Goal: Transaction & Acquisition: Purchase product/service

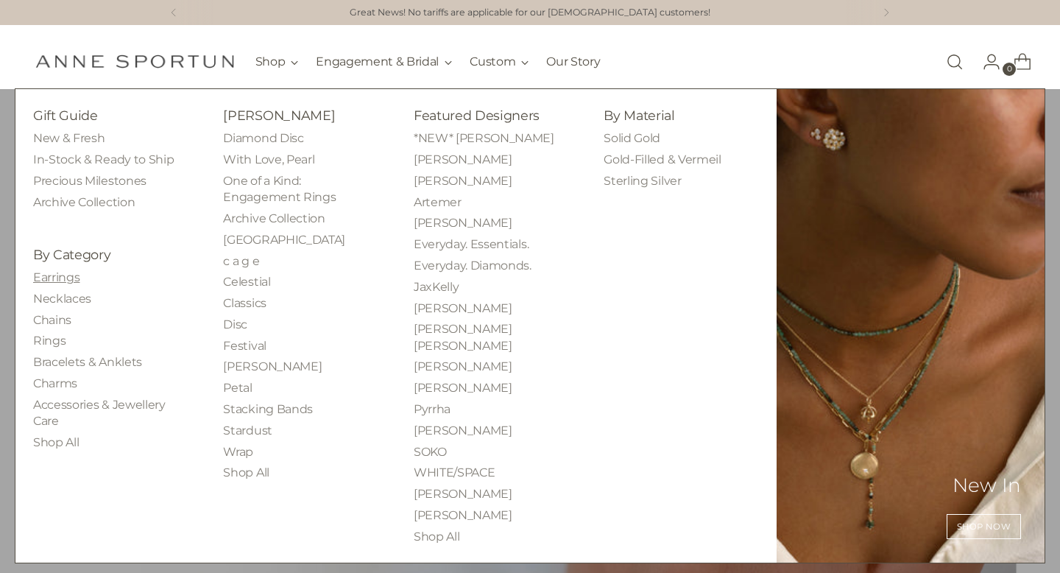
click at [51, 278] on link "Earrings" at bounding box center [56, 277] width 46 height 14
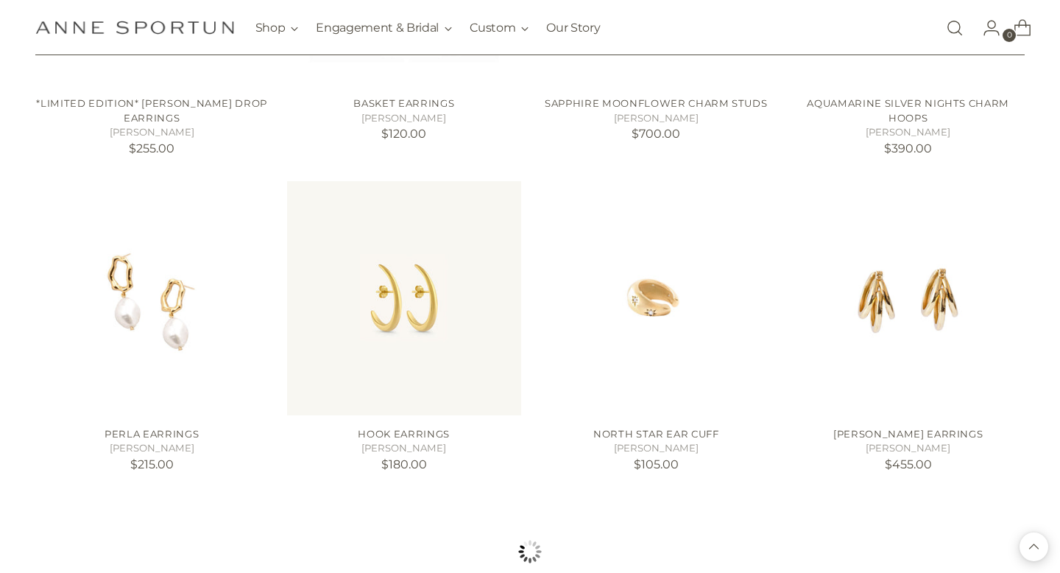
scroll to position [1163, 0]
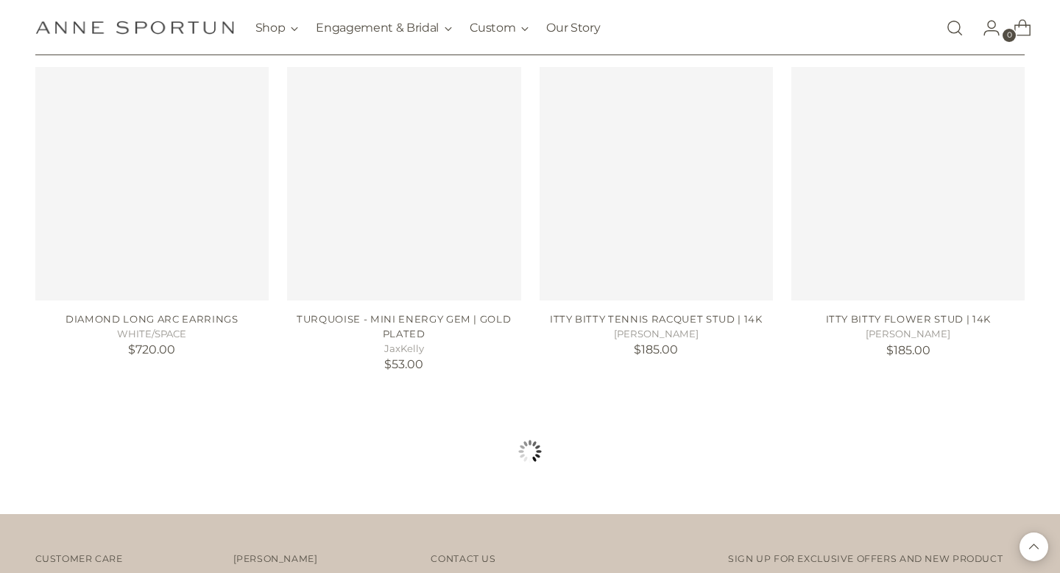
scroll to position [2571, 0]
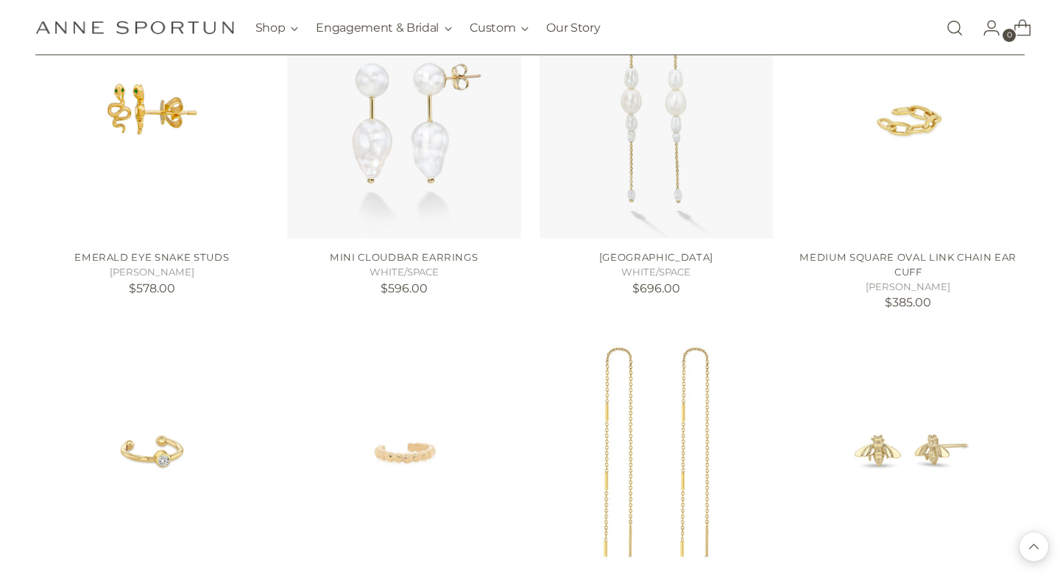
scroll to position [3852, 0]
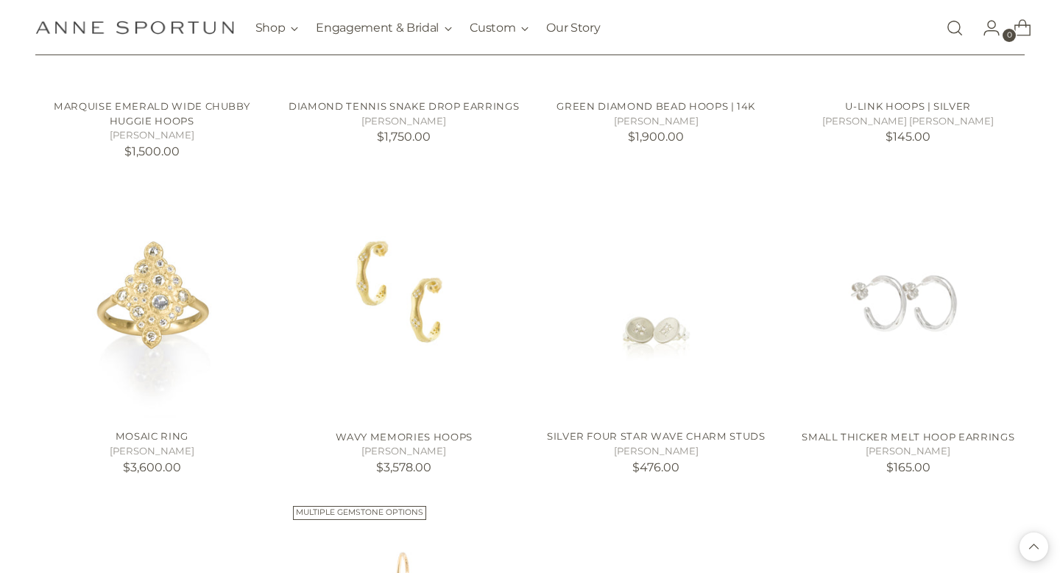
scroll to position [4449, 0]
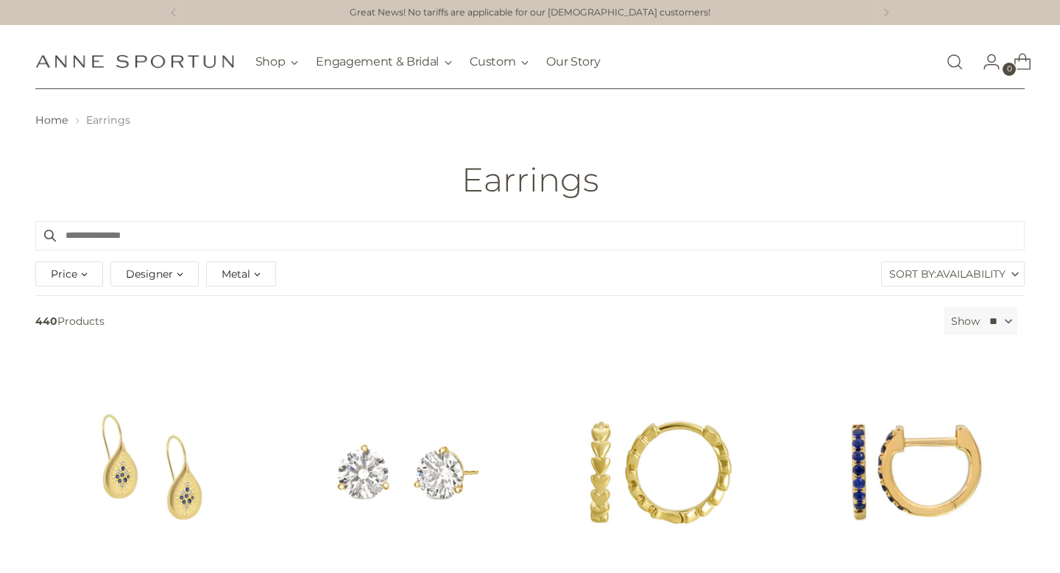
click at [85, 273] on div "Price" at bounding box center [69, 273] width 68 height 25
drag, startPoint x: 246, startPoint y: 317, endPoint x: 149, endPoint y: 308, distance: 96.8
click at [149, 308] on div "** - *****" at bounding box center [164, 312] width 234 height 21
type input "***"
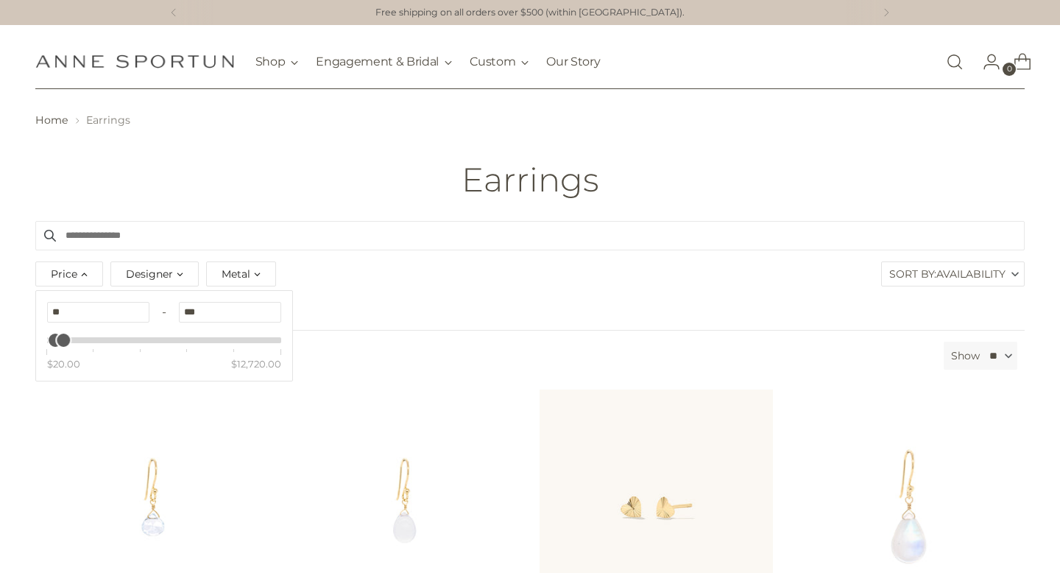
click at [463, 292] on div "Price Clear ** - *** $20.00 $12,720.00 Designer Adel Chefridi (3) Anne Sportun …" at bounding box center [530, 277] width 997 height 38
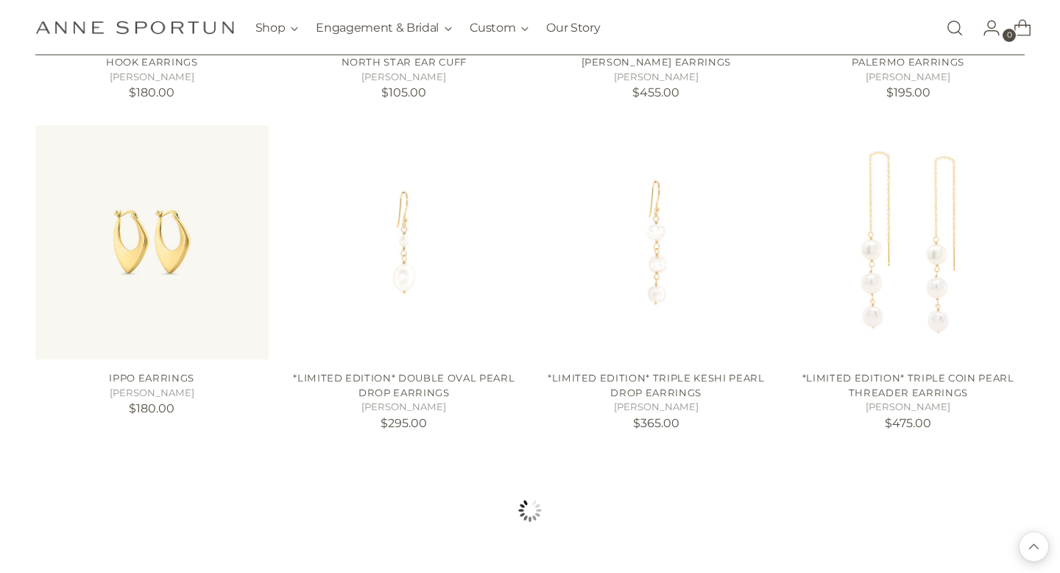
scroll to position [1239, 0]
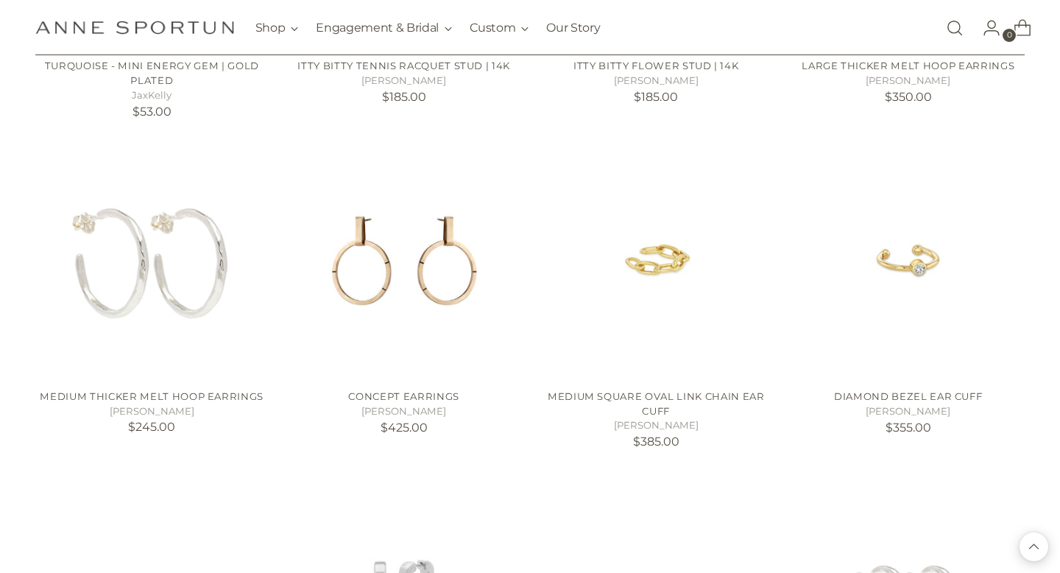
scroll to position [2562, 0]
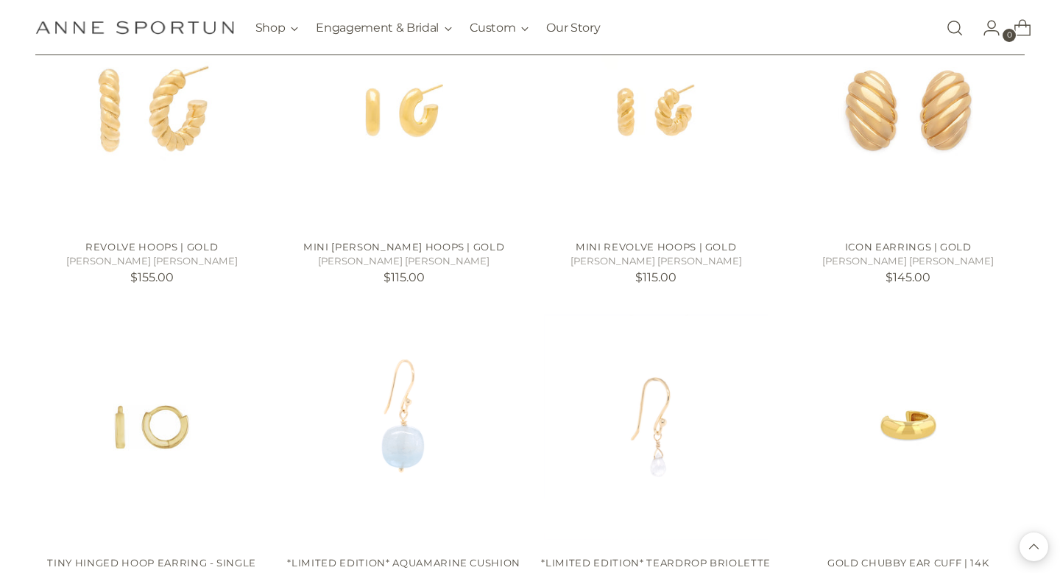
scroll to position [3794, 0]
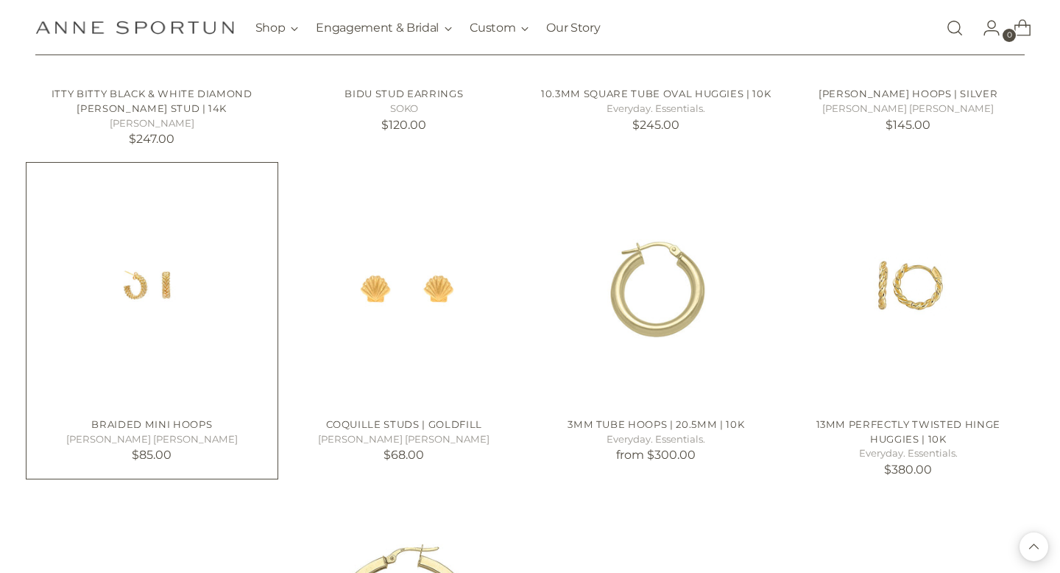
scroll to position [5122, 0]
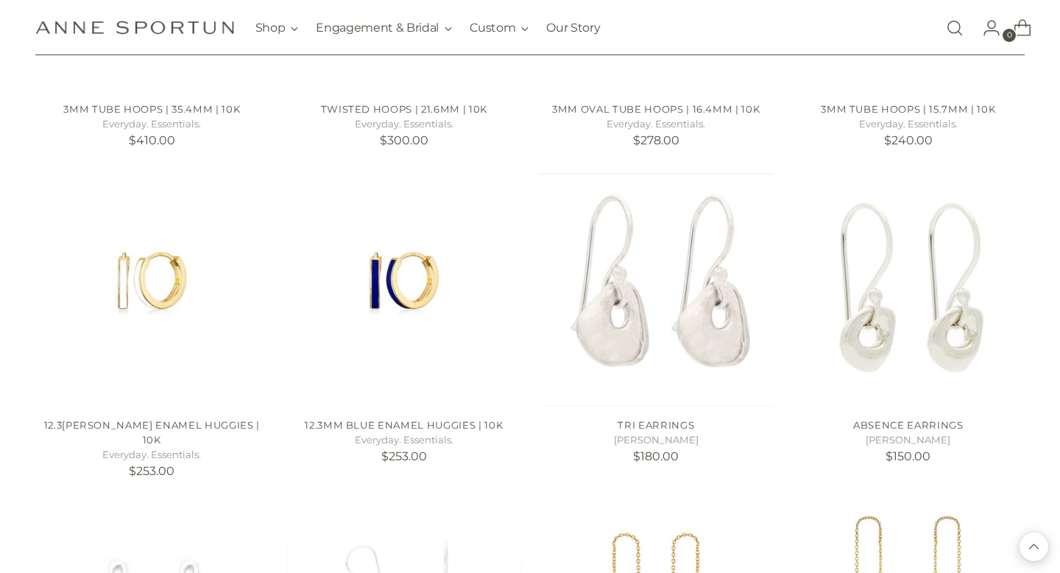
scroll to position [5730, 0]
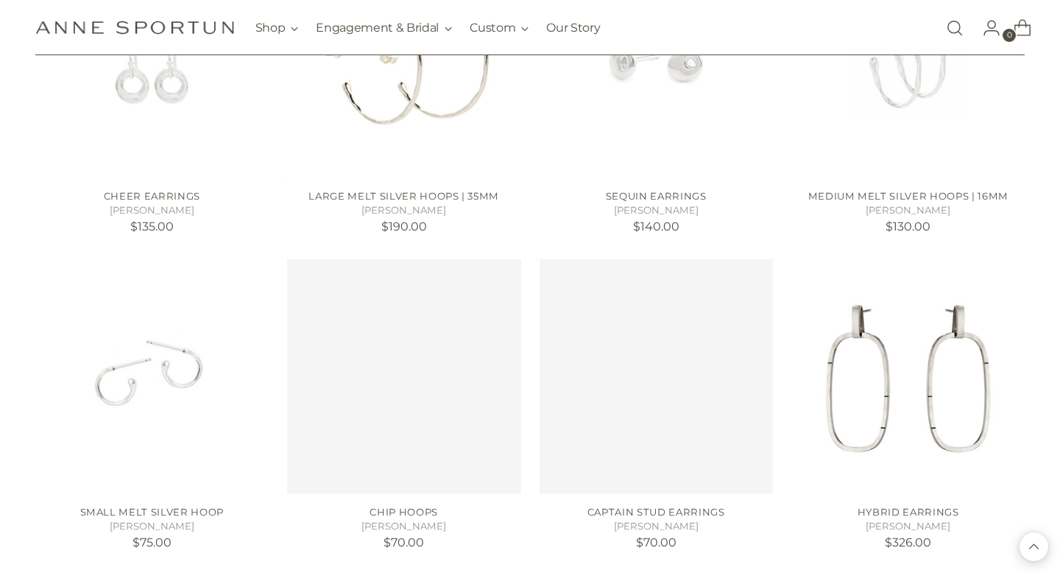
scroll to position [7646, 0]
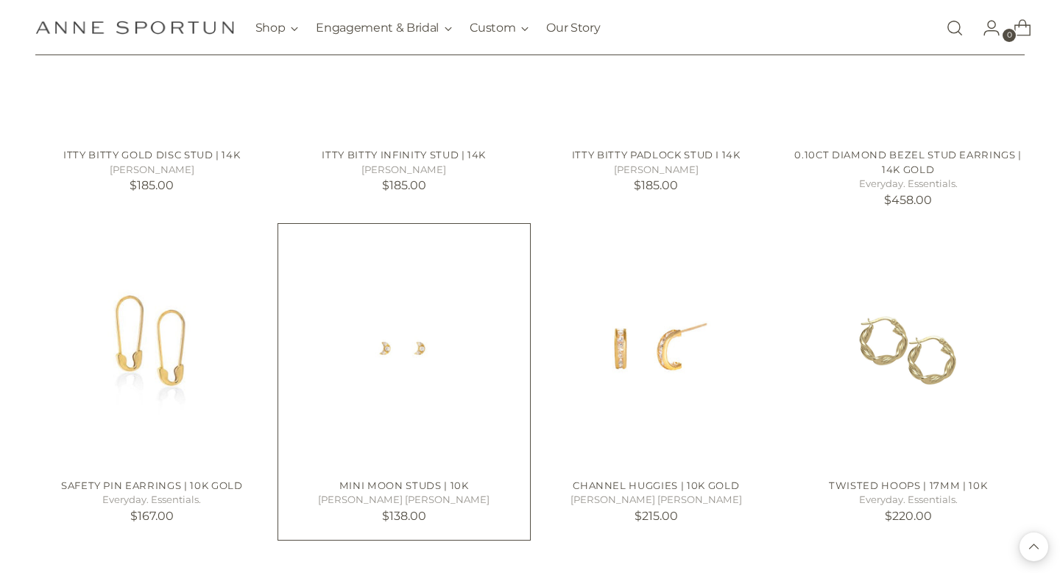
scroll to position [8912, 0]
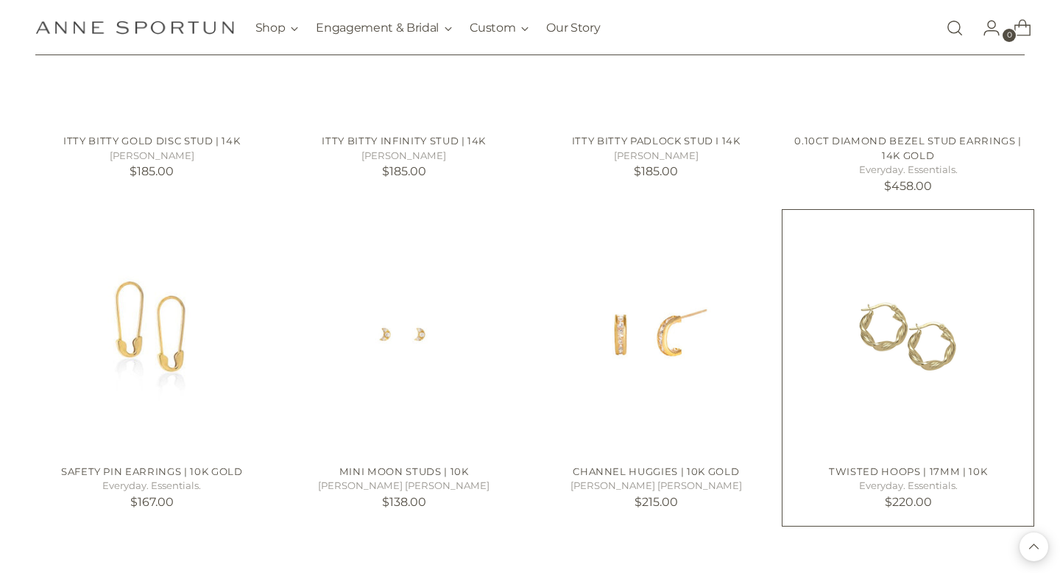
scroll to position [9229, 0]
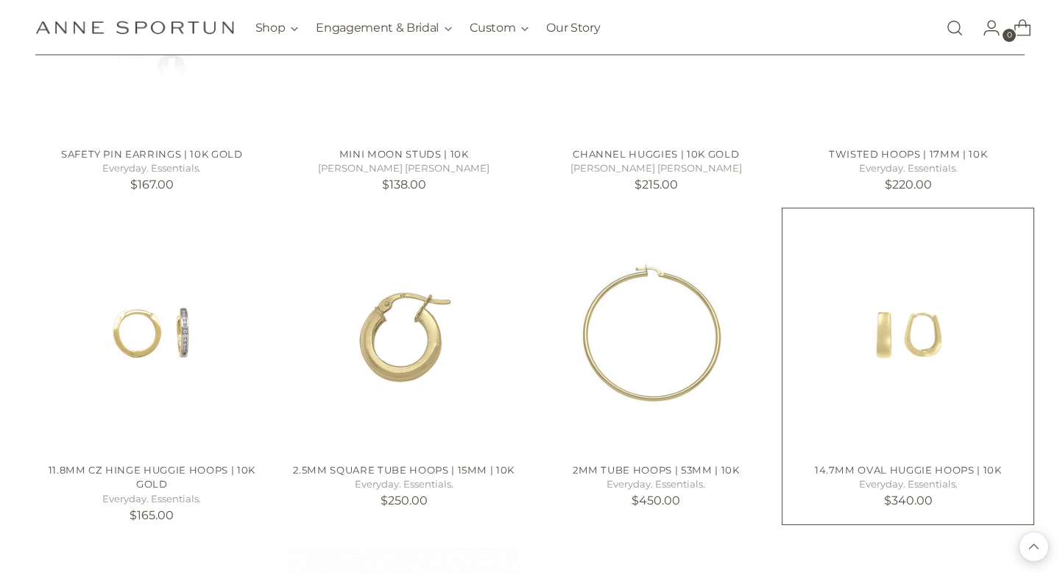
click at [0, 0] on img "14.7mm Oval Huggie Hoops | 10k" at bounding box center [0, 0] width 0 height 0
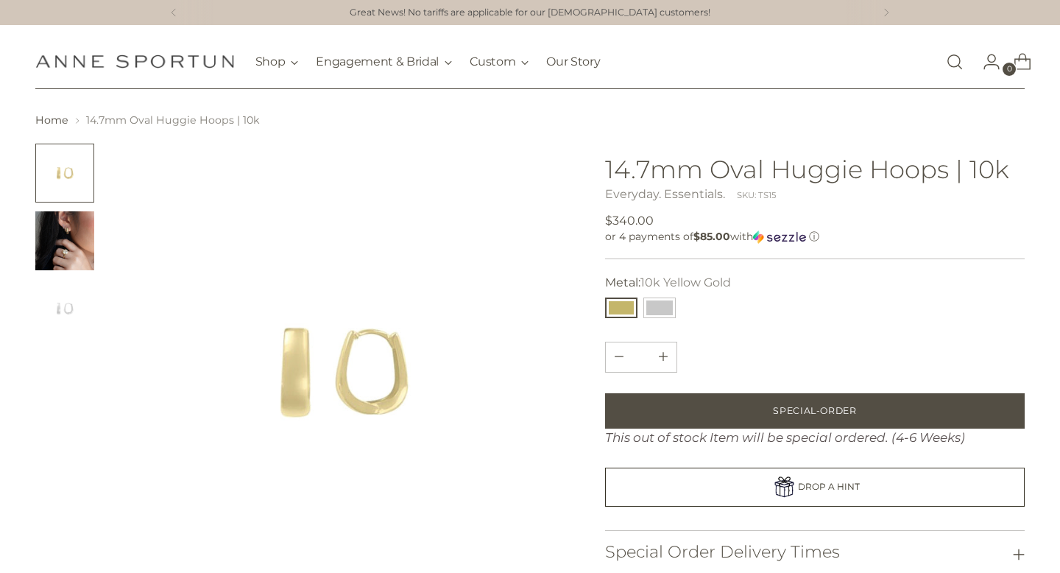
click at [88, 258] on img "Change image to image 2" at bounding box center [64, 240] width 59 height 59
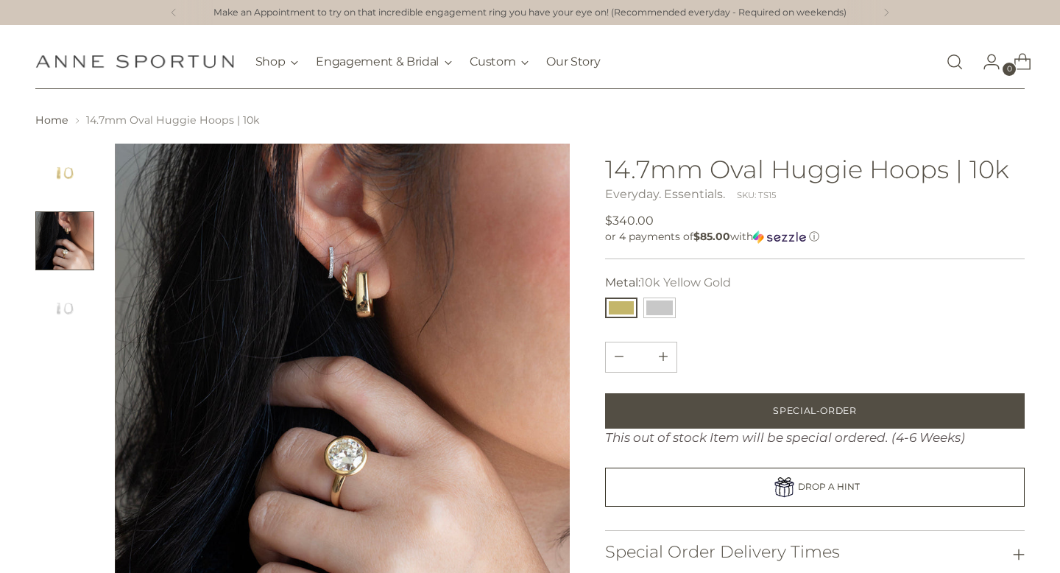
click at [67, 302] on img "Change image to image 3" at bounding box center [64, 308] width 59 height 59
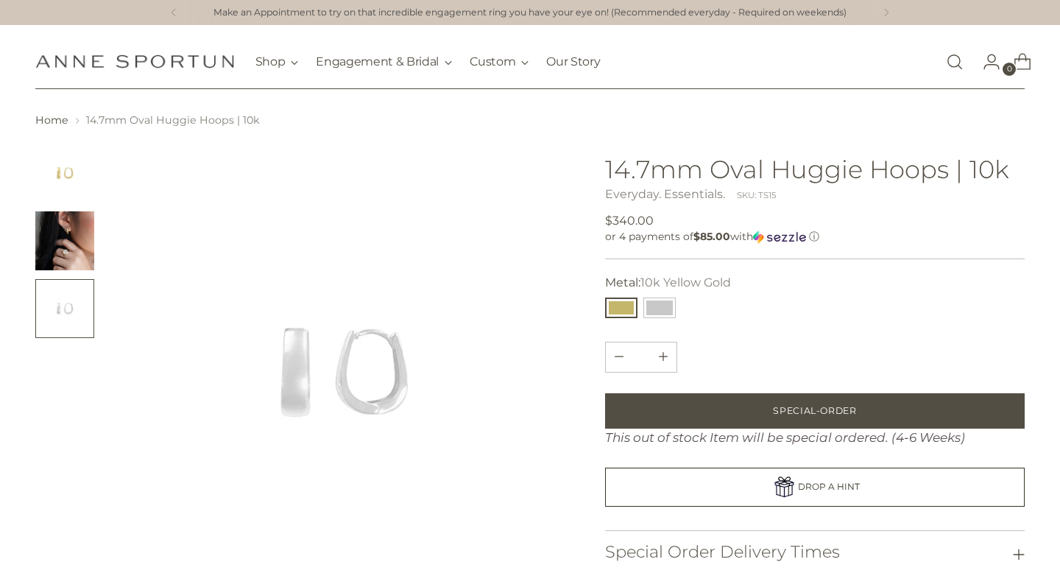
click at [71, 171] on img "Change image to image 1" at bounding box center [64, 173] width 59 height 59
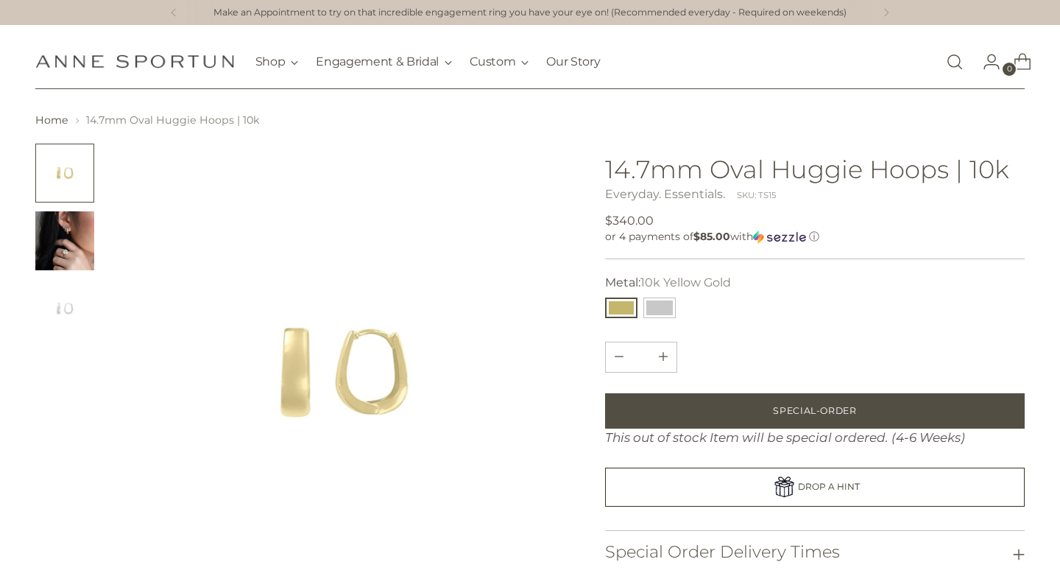
click at [62, 219] on img "Change image to image 2" at bounding box center [64, 240] width 59 height 59
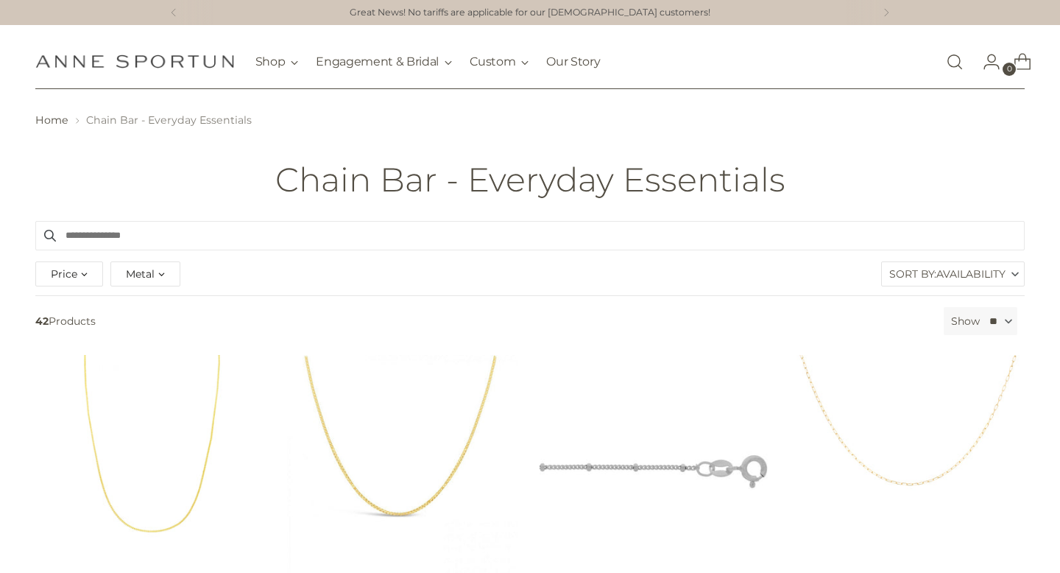
scroll to position [165, 0]
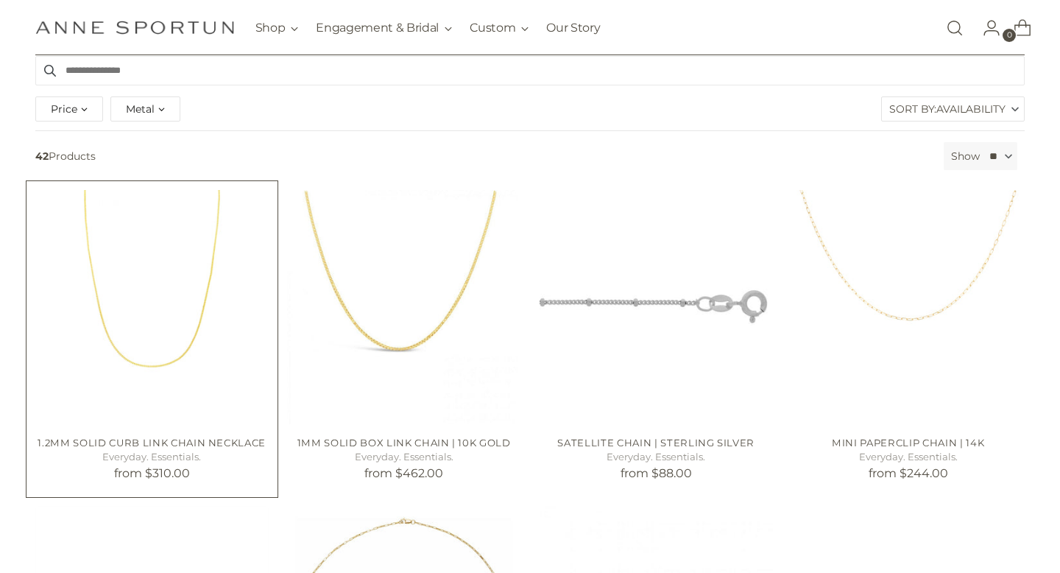
click at [0, 0] on img "1.2mm Solid Curb Link Chain Necklace" at bounding box center [0, 0] width 0 height 0
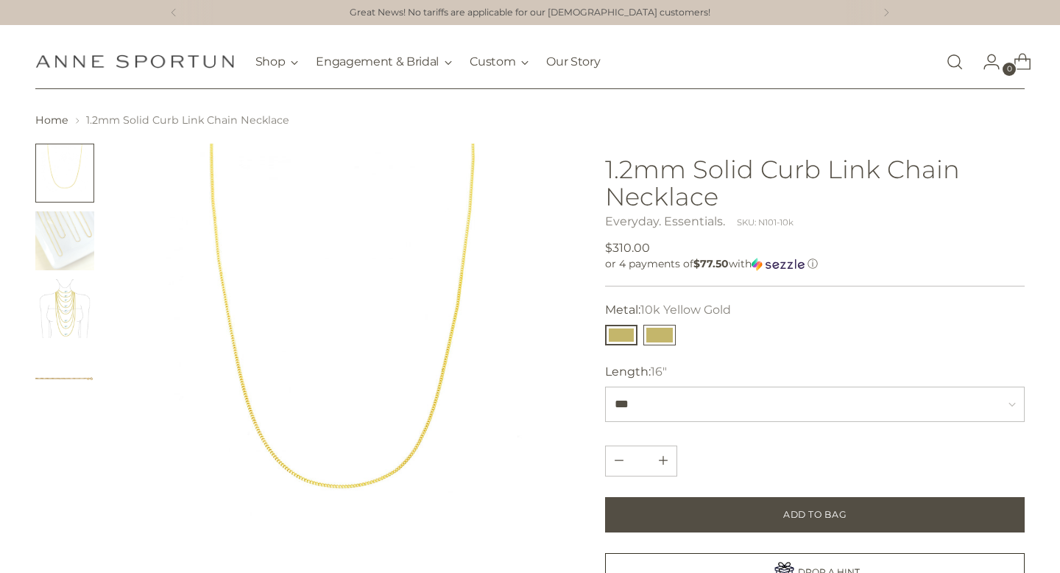
click at [665, 338] on button "14k Yellow Gold" at bounding box center [659, 335] width 32 height 21
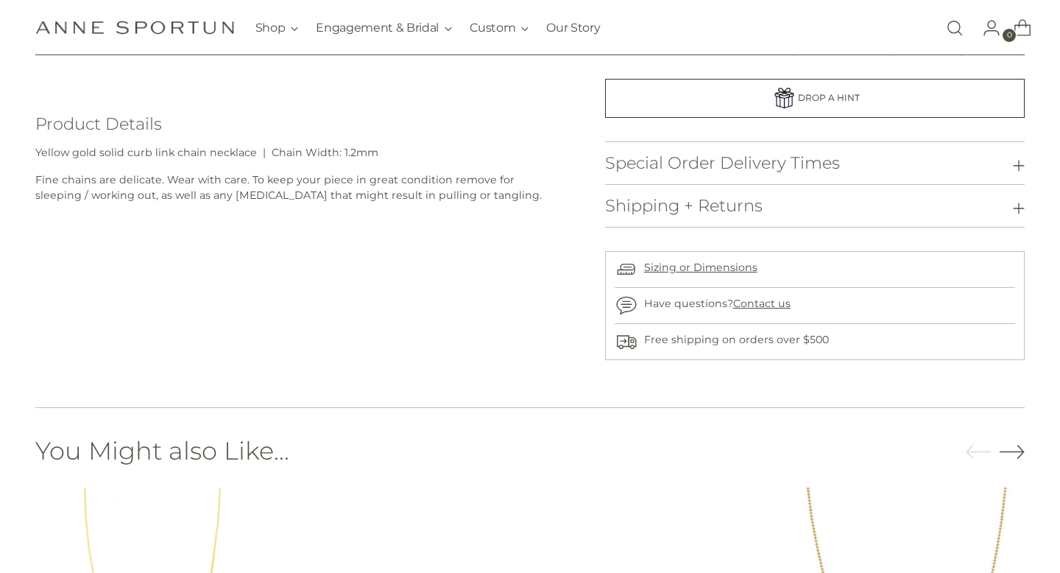
scroll to position [509, 0]
click at [660, 172] on h3 "Special Order Delivery Times" at bounding box center [722, 164] width 235 height 18
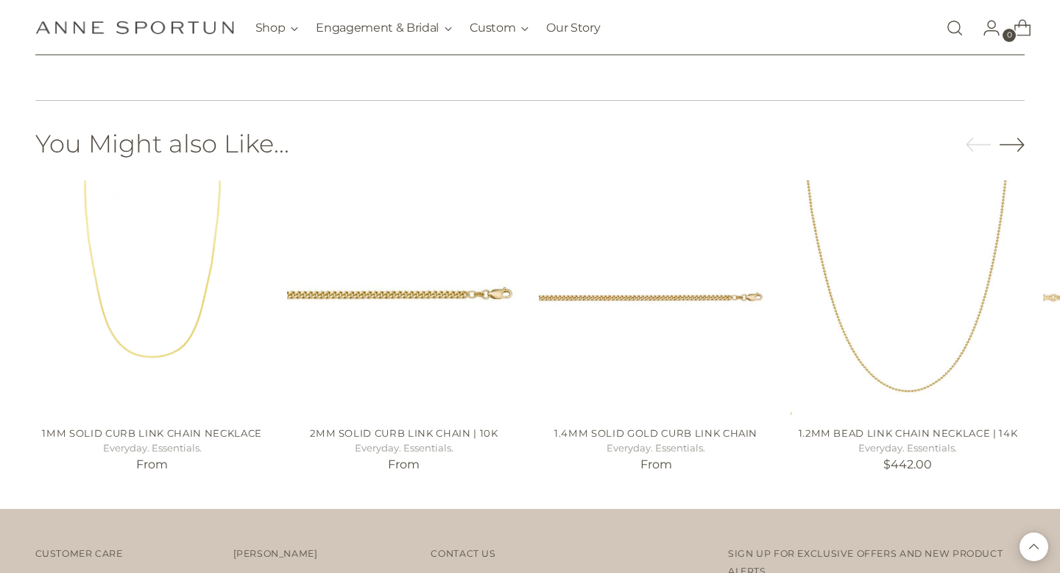
scroll to position [935, 0]
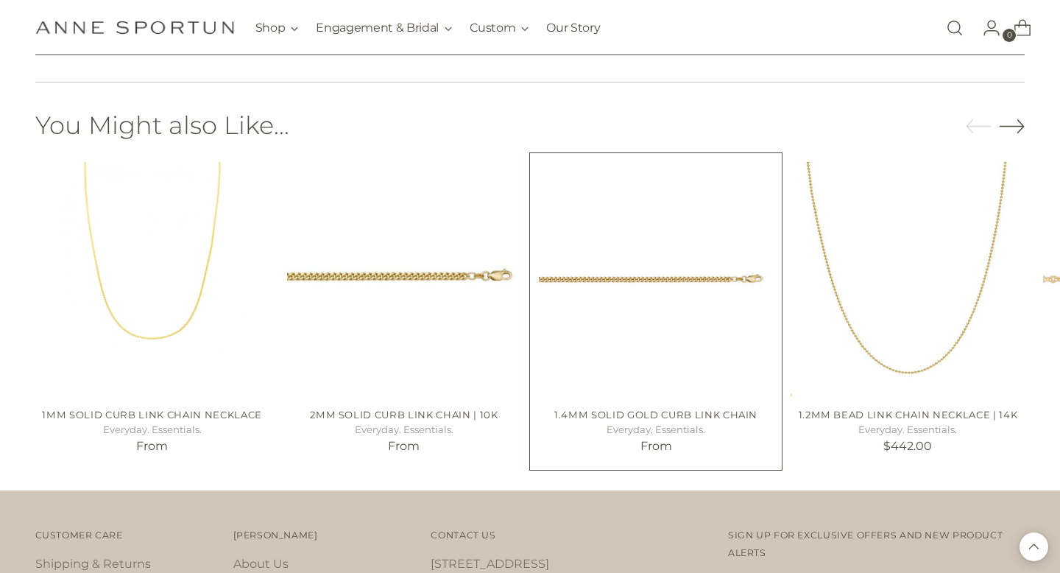
click at [0, 0] on img "1.4mm Solid Gold Curb Link Chain" at bounding box center [0, 0] width 0 height 0
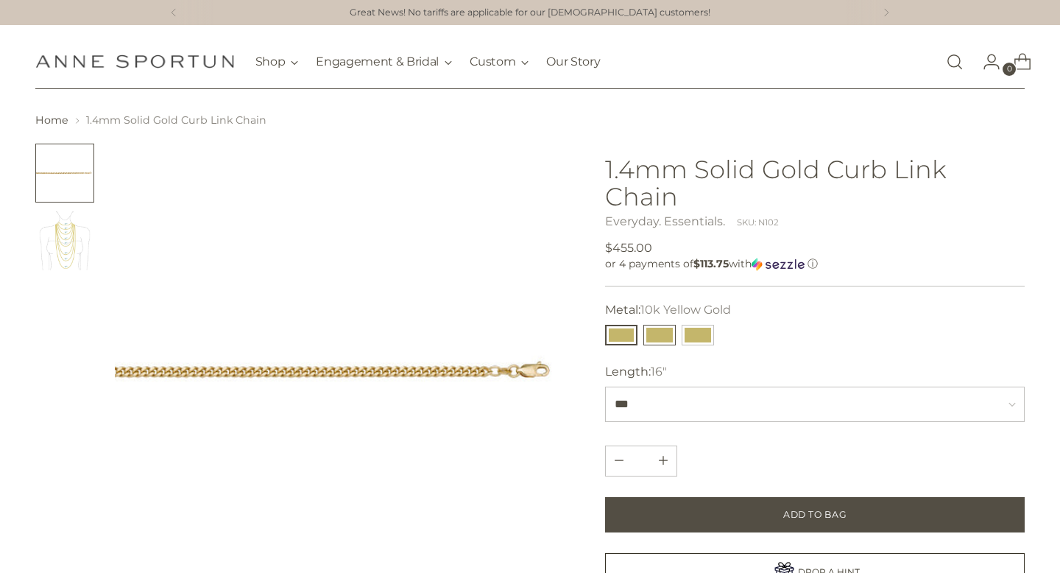
click at [658, 325] on button "14k Yellow Gold" at bounding box center [659, 335] width 32 height 21
click at [701, 325] on button "18k Yellow Gold" at bounding box center [697, 335] width 32 height 21
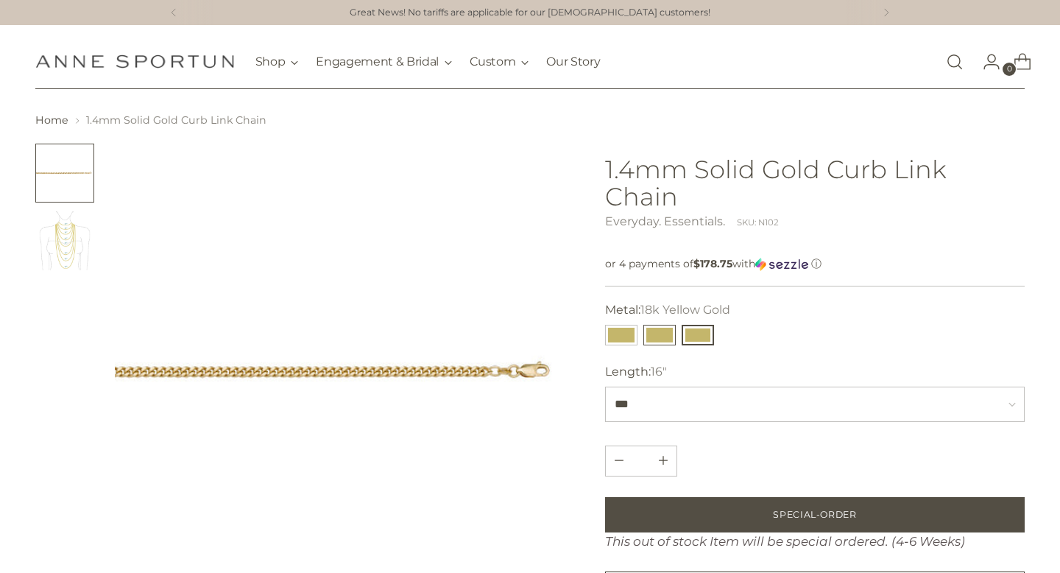
click at [661, 325] on button "14k Yellow Gold" at bounding box center [659, 335] width 32 height 21
click at [79, 233] on img "Change image to image 2" at bounding box center [64, 240] width 59 height 59
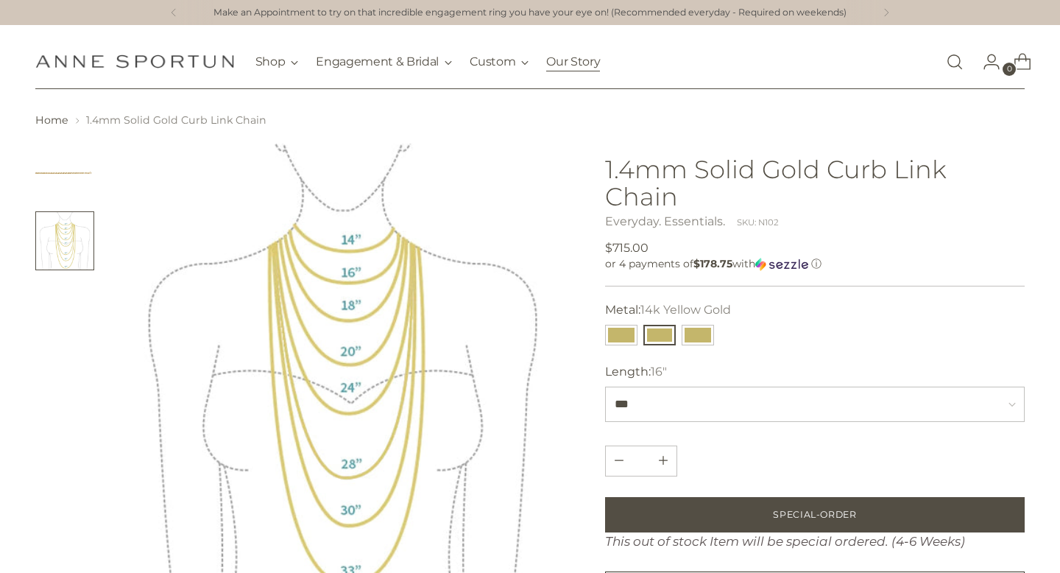
click at [572, 60] on link "Our Story" at bounding box center [573, 62] width 54 height 32
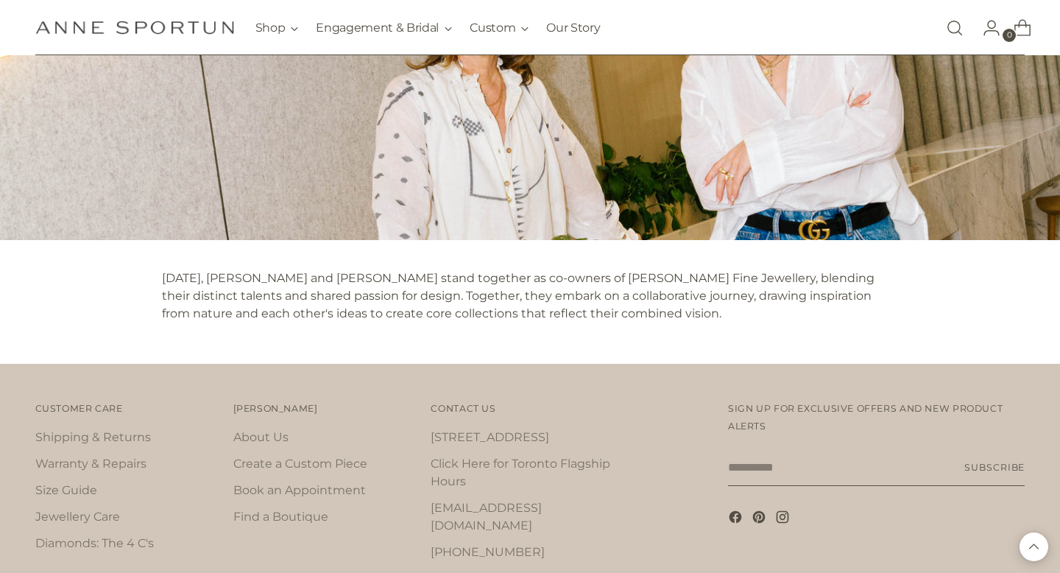
scroll to position [1565, 0]
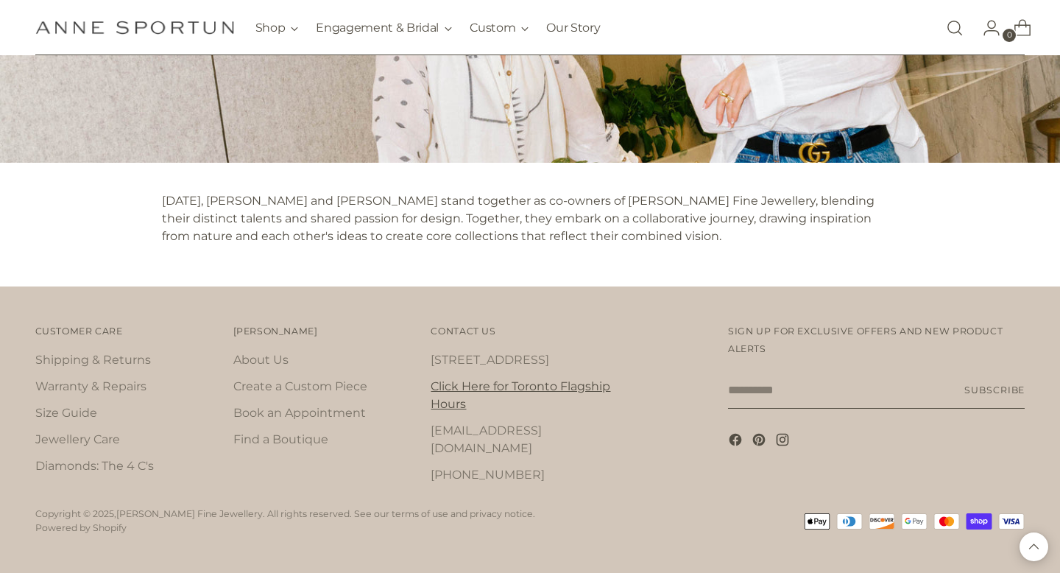
click at [489, 388] on link "Click Here for Toronto Flagship Hours" at bounding box center [521, 395] width 180 height 32
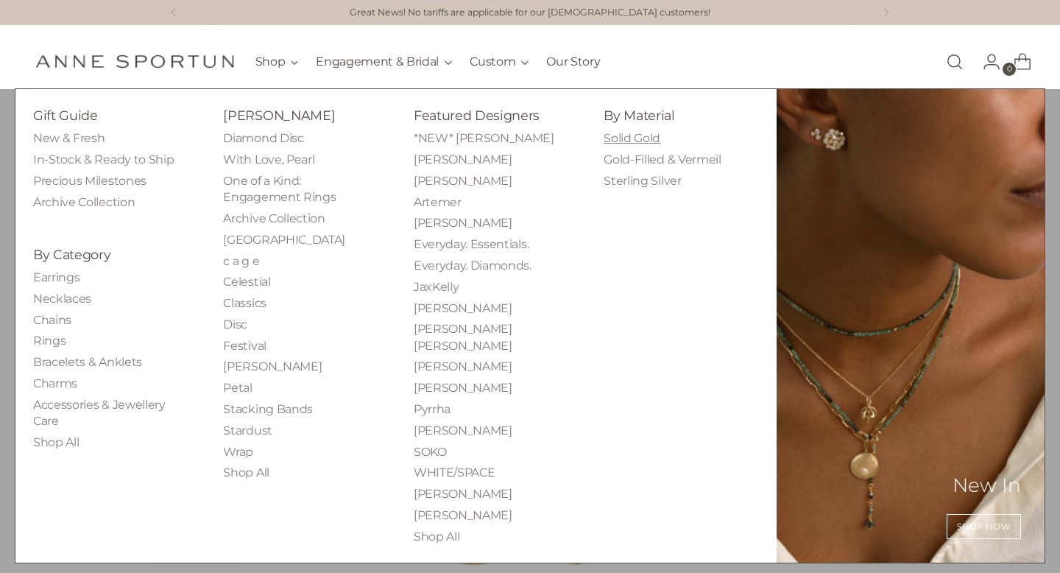
click at [617, 140] on link "Solid Gold" at bounding box center [631, 138] width 57 height 14
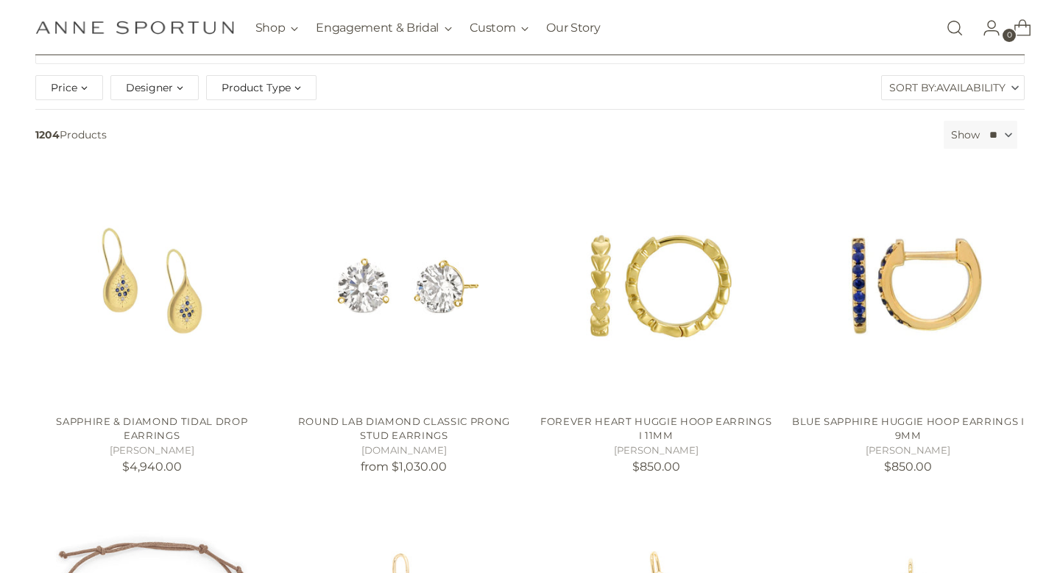
scroll to position [255, 0]
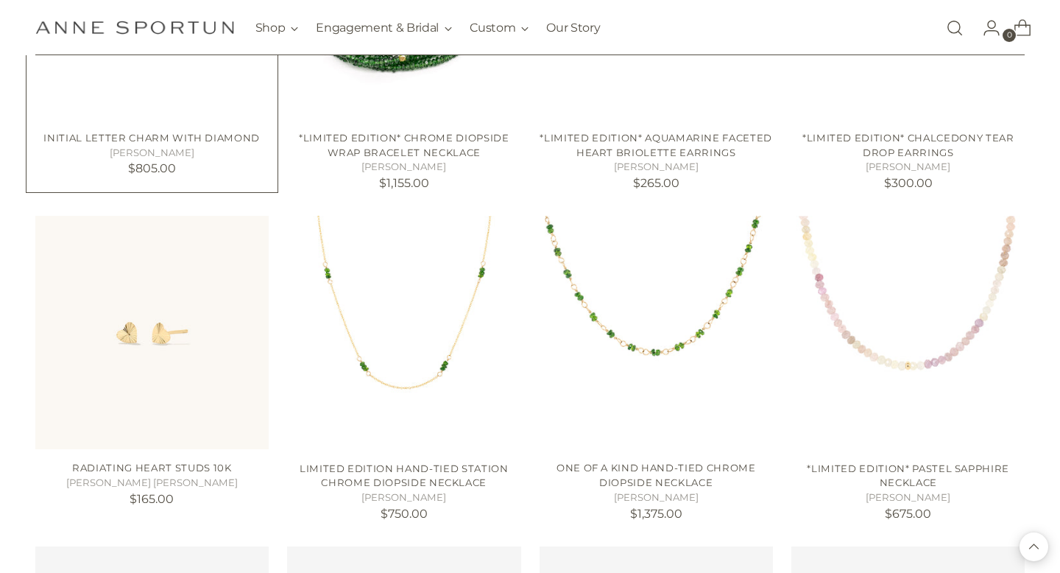
scroll to position [2450, 0]
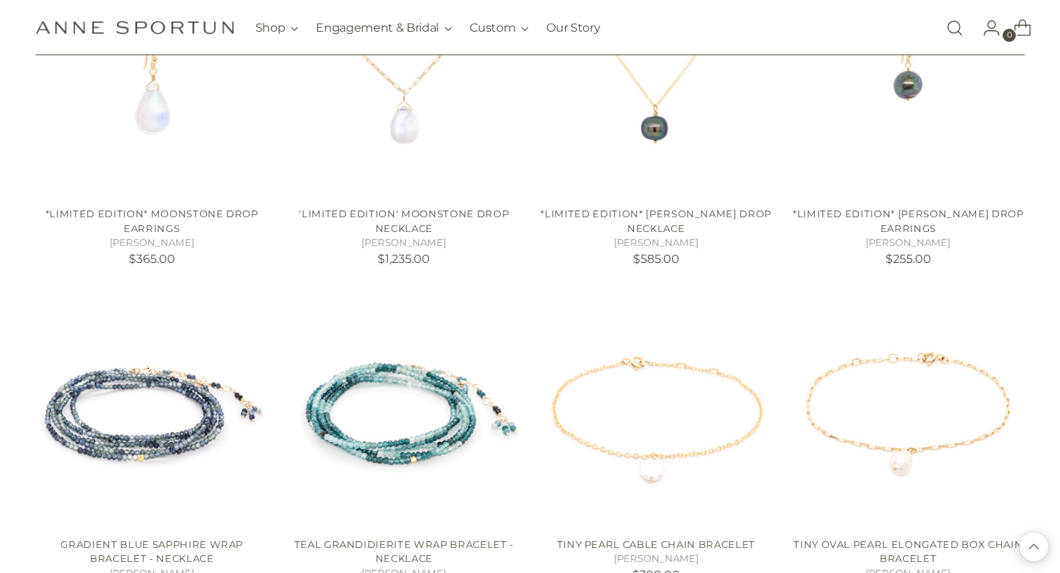
scroll to position [3376, 0]
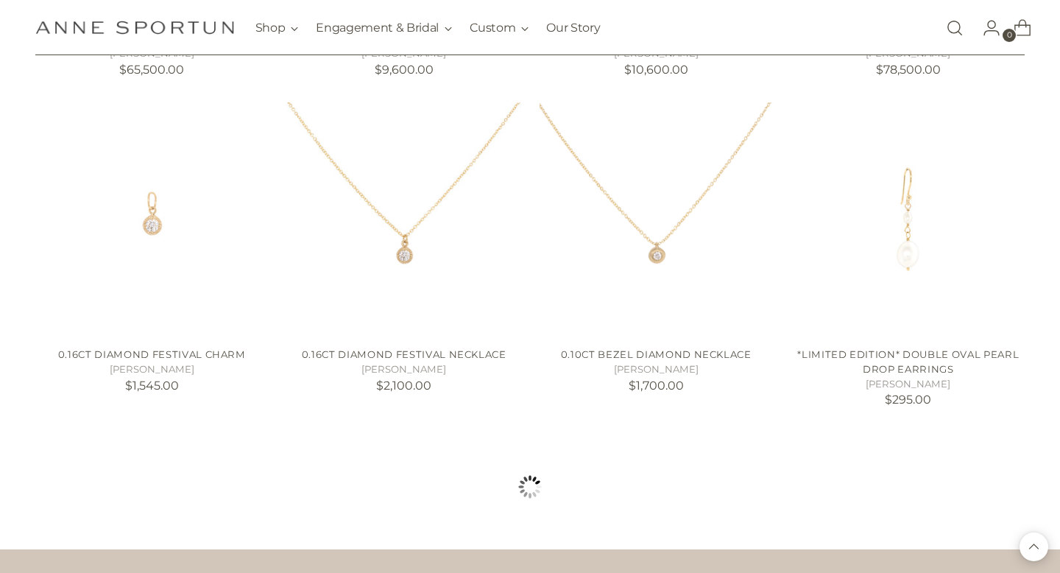
scroll to position [5217, 0]
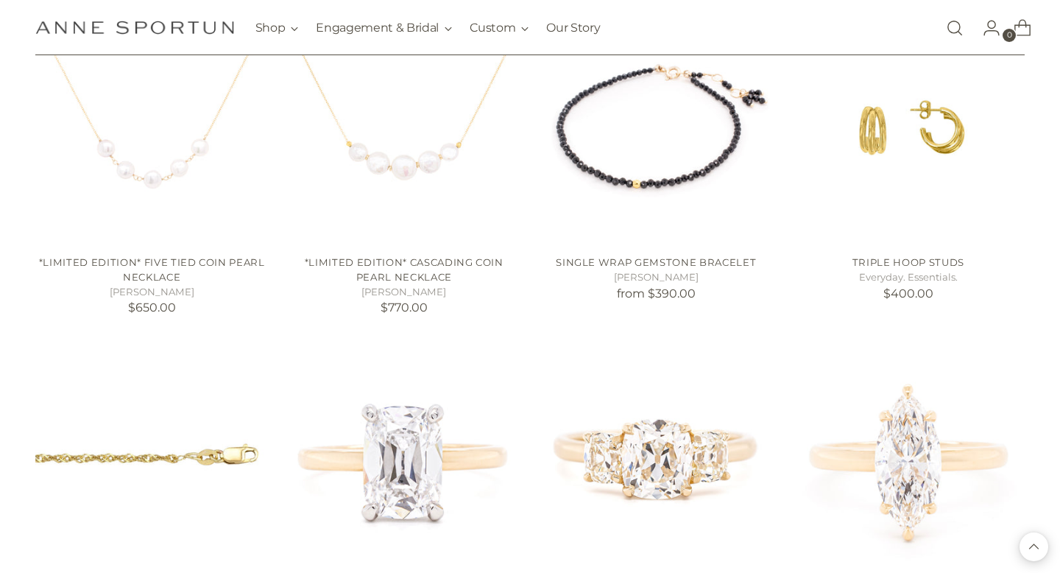
scroll to position [6302, 0]
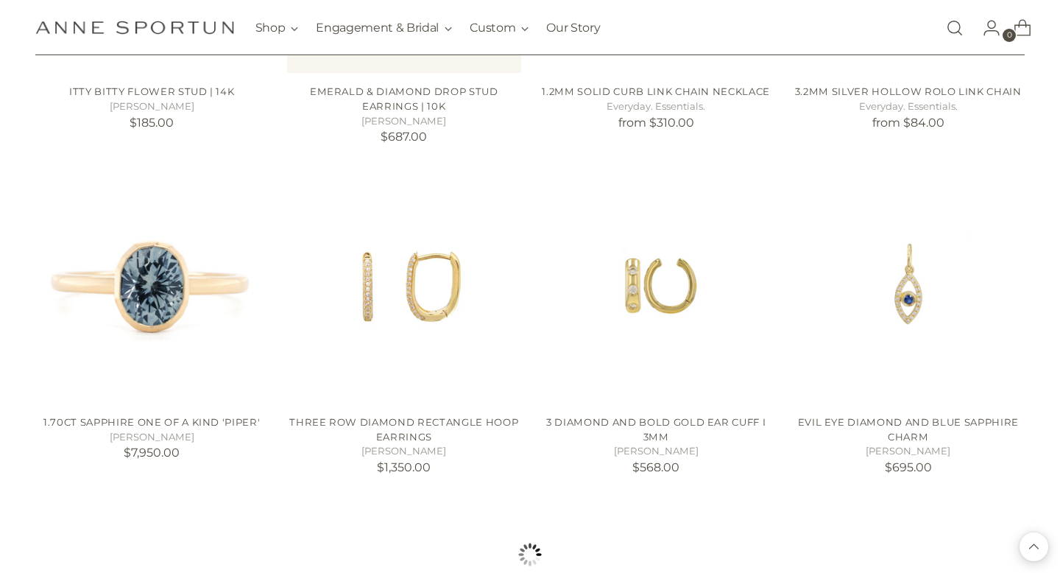
scroll to position [7770, 0]
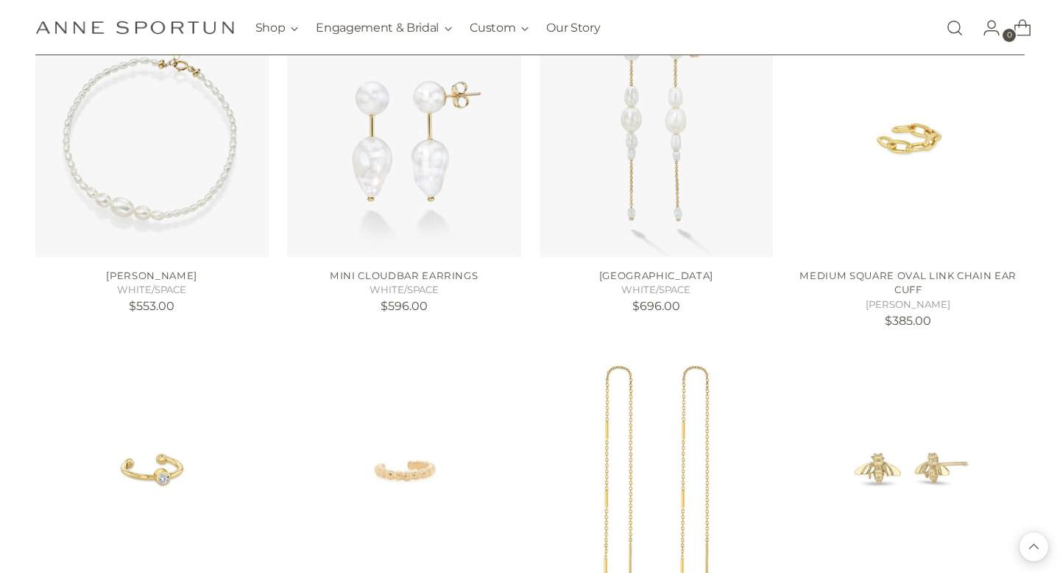
scroll to position [8524, 0]
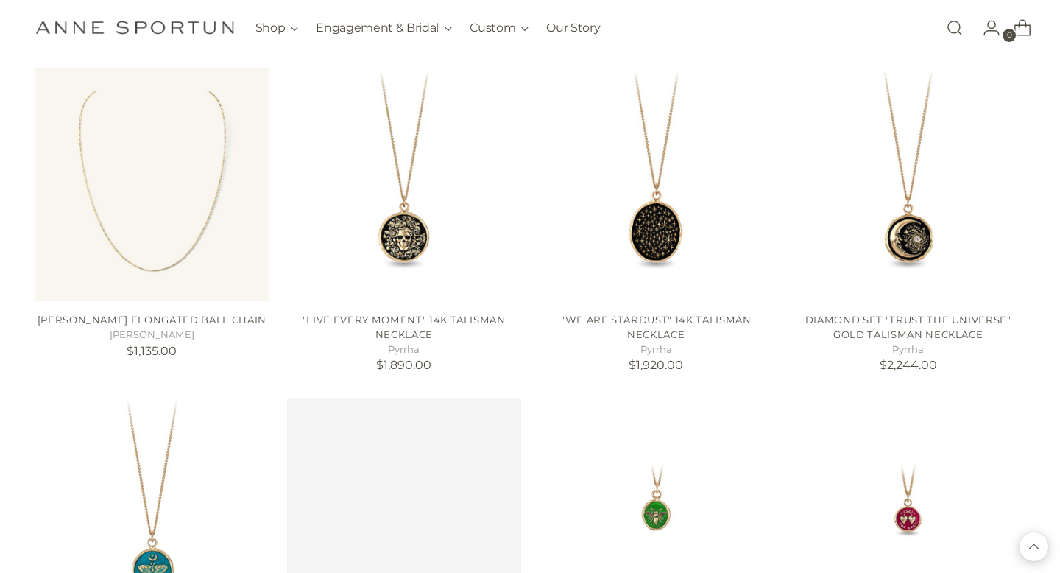
scroll to position [10481, 0]
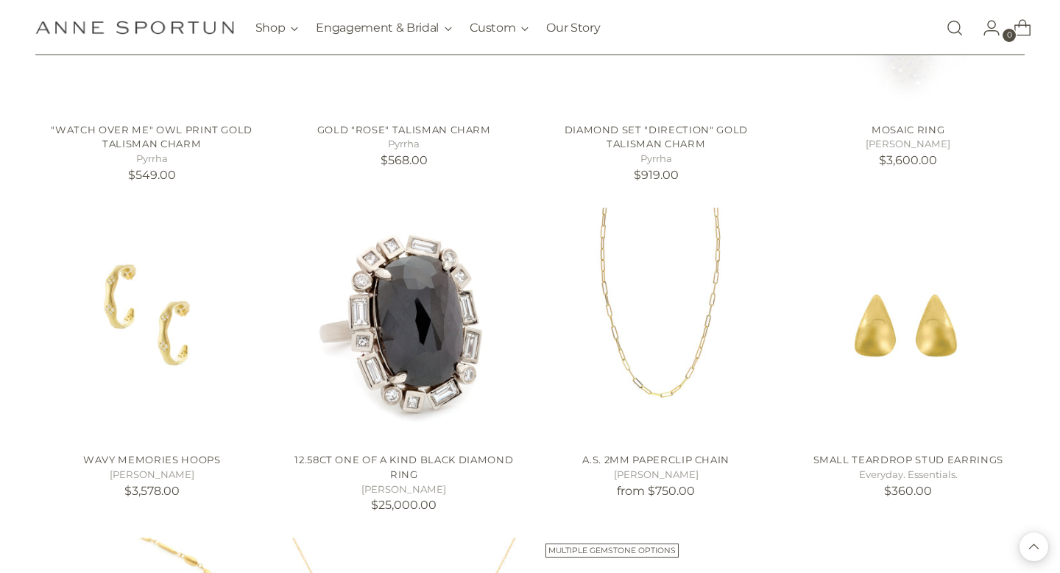
scroll to position [11332, 0]
click at [0, 0] on img "A.S. 2mm Paperclip Chain" at bounding box center [0, 0] width 0 height 0
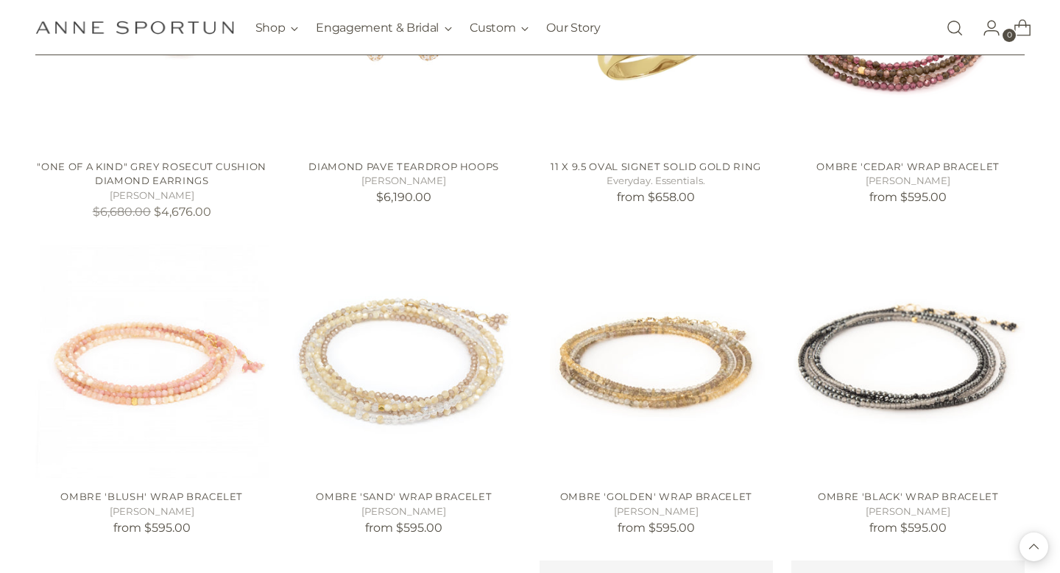
scroll to position [12325, 0]
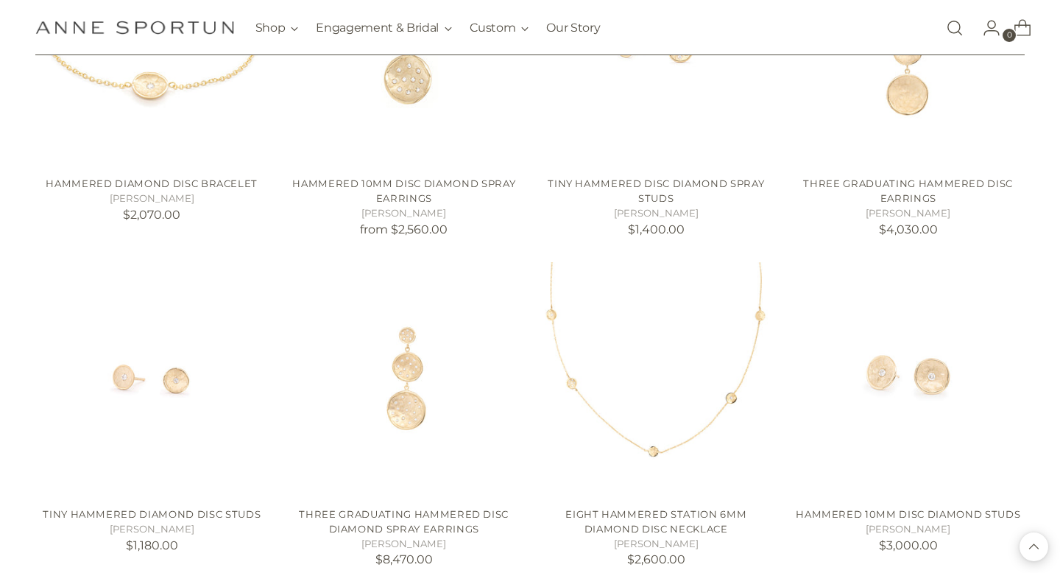
scroll to position [14257, 0]
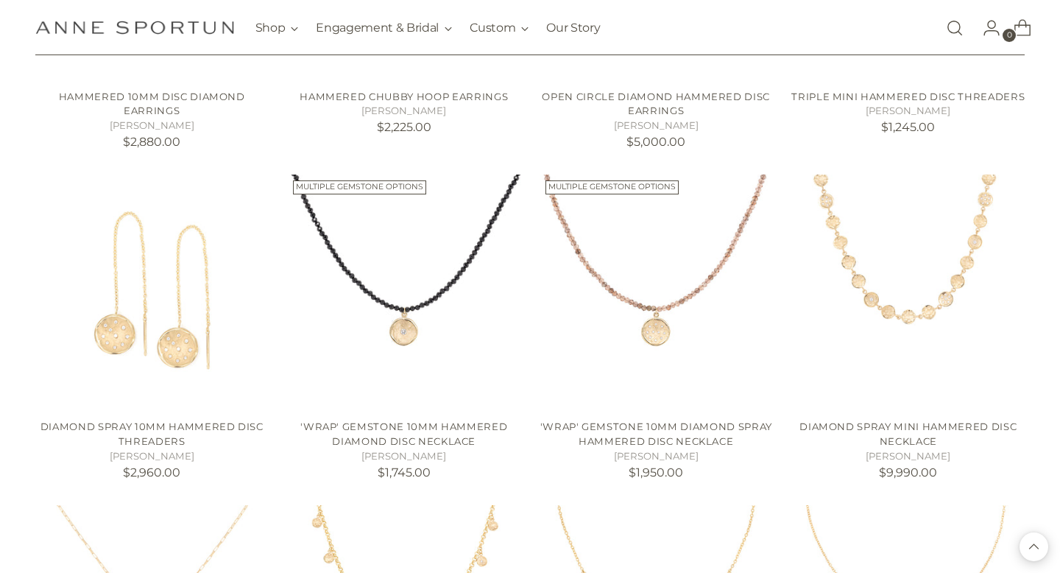
scroll to position [14969, 0]
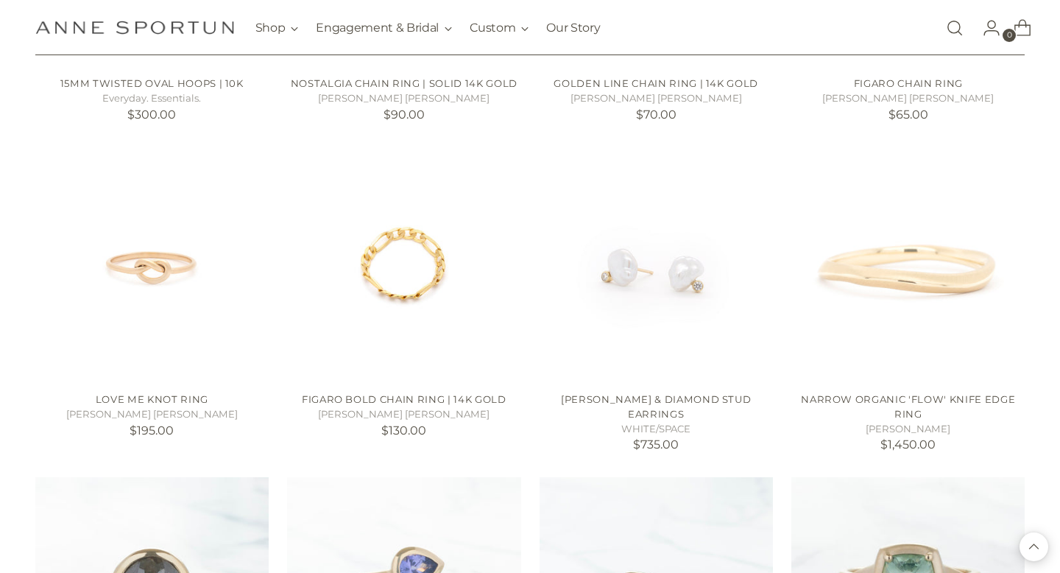
scroll to position [16627, 0]
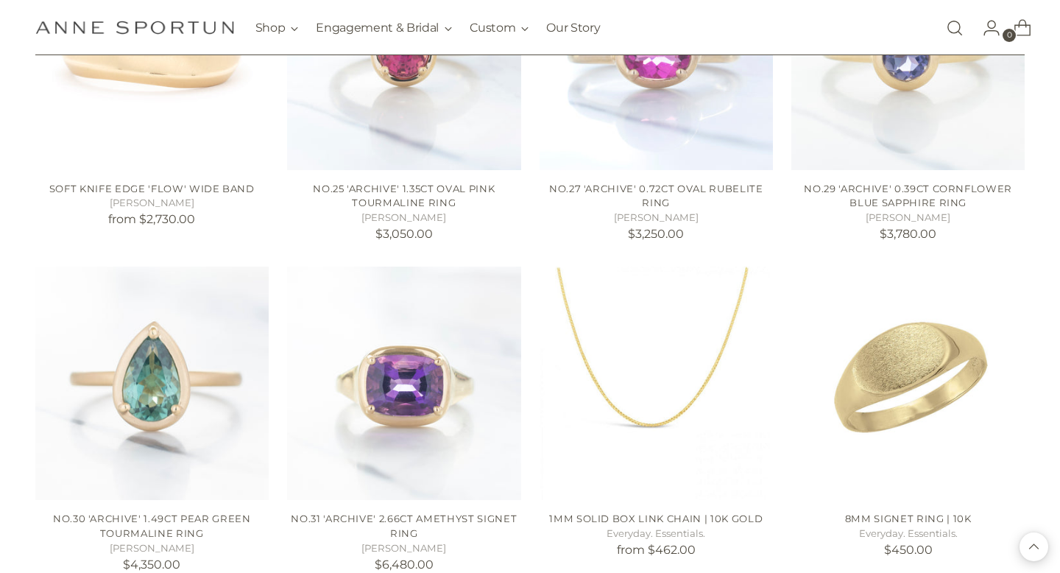
scroll to position [18590, 0]
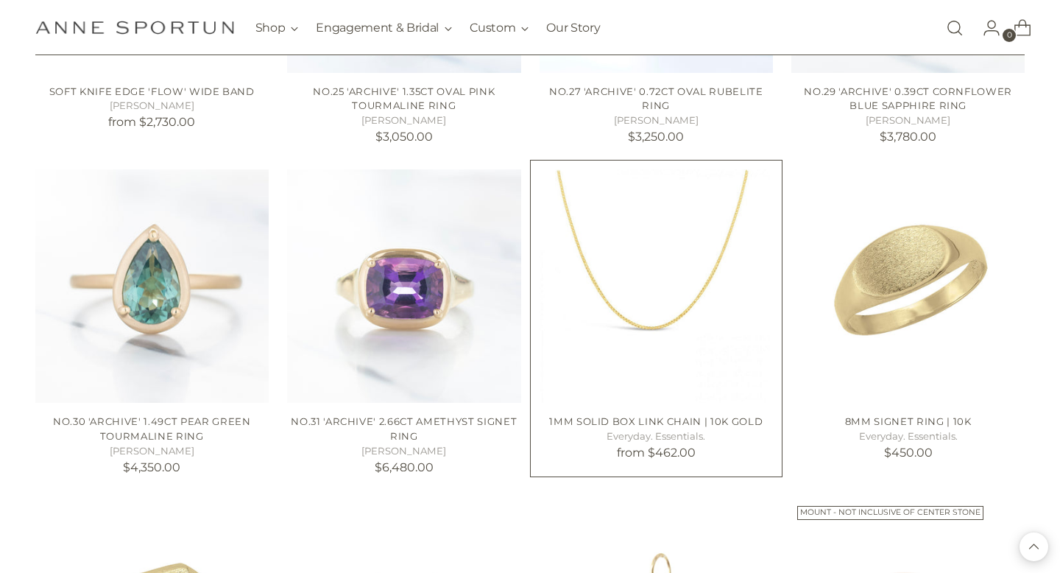
click at [0, 0] on img "1mm Solid Box Link Chain | 10k Gold" at bounding box center [0, 0] width 0 height 0
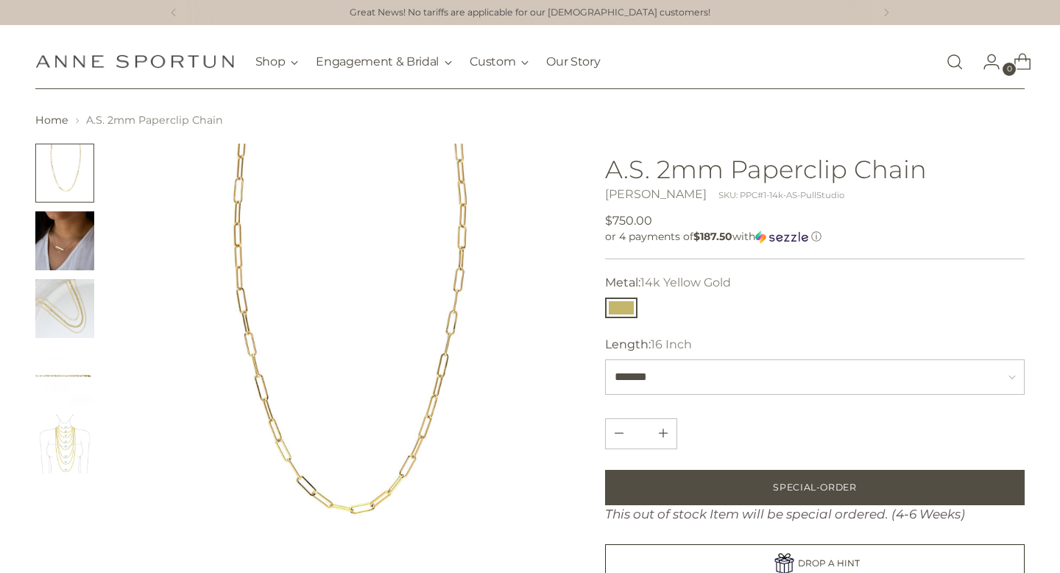
click at [79, 188] on button "Change image to image 1" at bounding box center [64, 173] width 59 height 59
click at [69, 258] on img "Change image to image 2" at bounding box center [64, 240] width 59 height 59
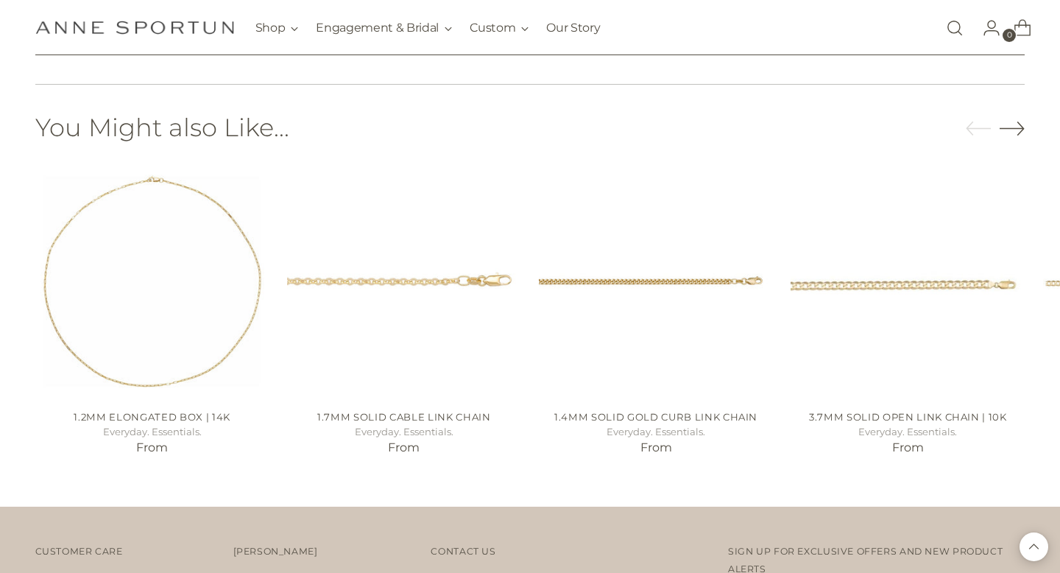
scroll to position [874, 0]
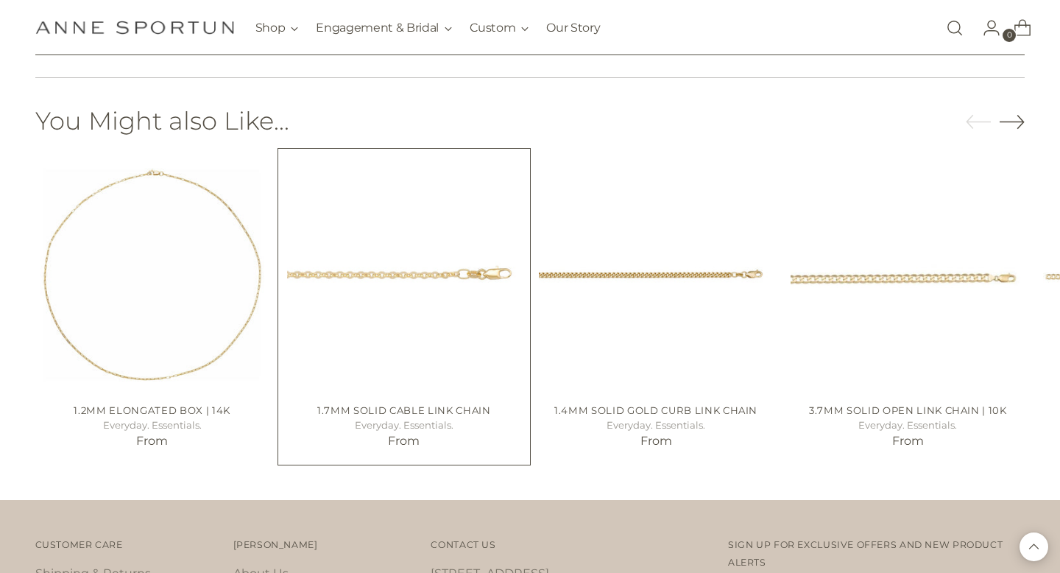
click at [0, 0] on img "1.7mm Solid Cable Link Chain" at bounding box center [0, 0] width 0 height 0
